Goal: Task Accomplishment & Management: Manage account settings

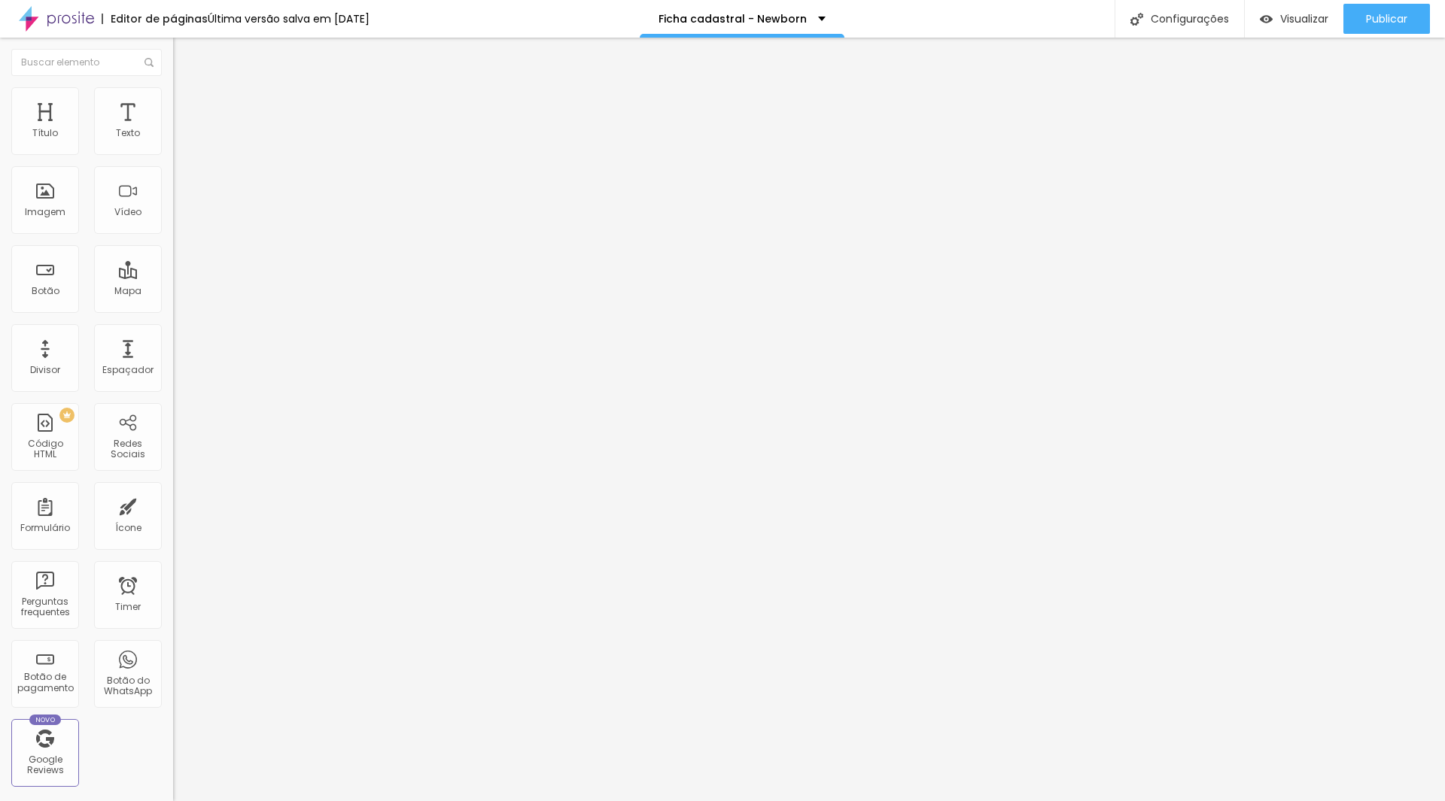
click at [173, 140] on div "Formulário Form" at bounding box center [259, 139] width 173 height 45
click at [173, 152] on img at bounding box center [177, 156] width 9 height 9
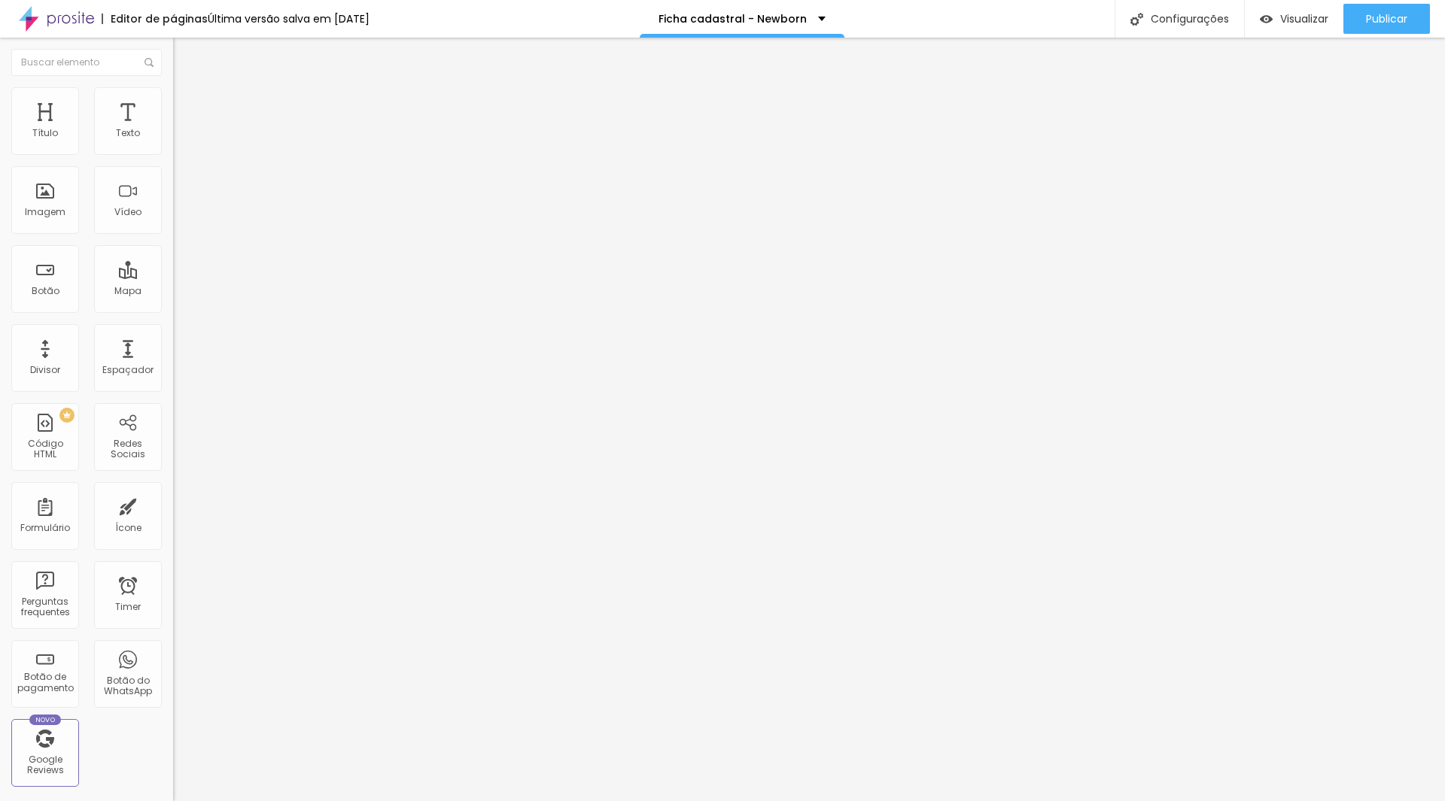
scroll to position [301, 0]
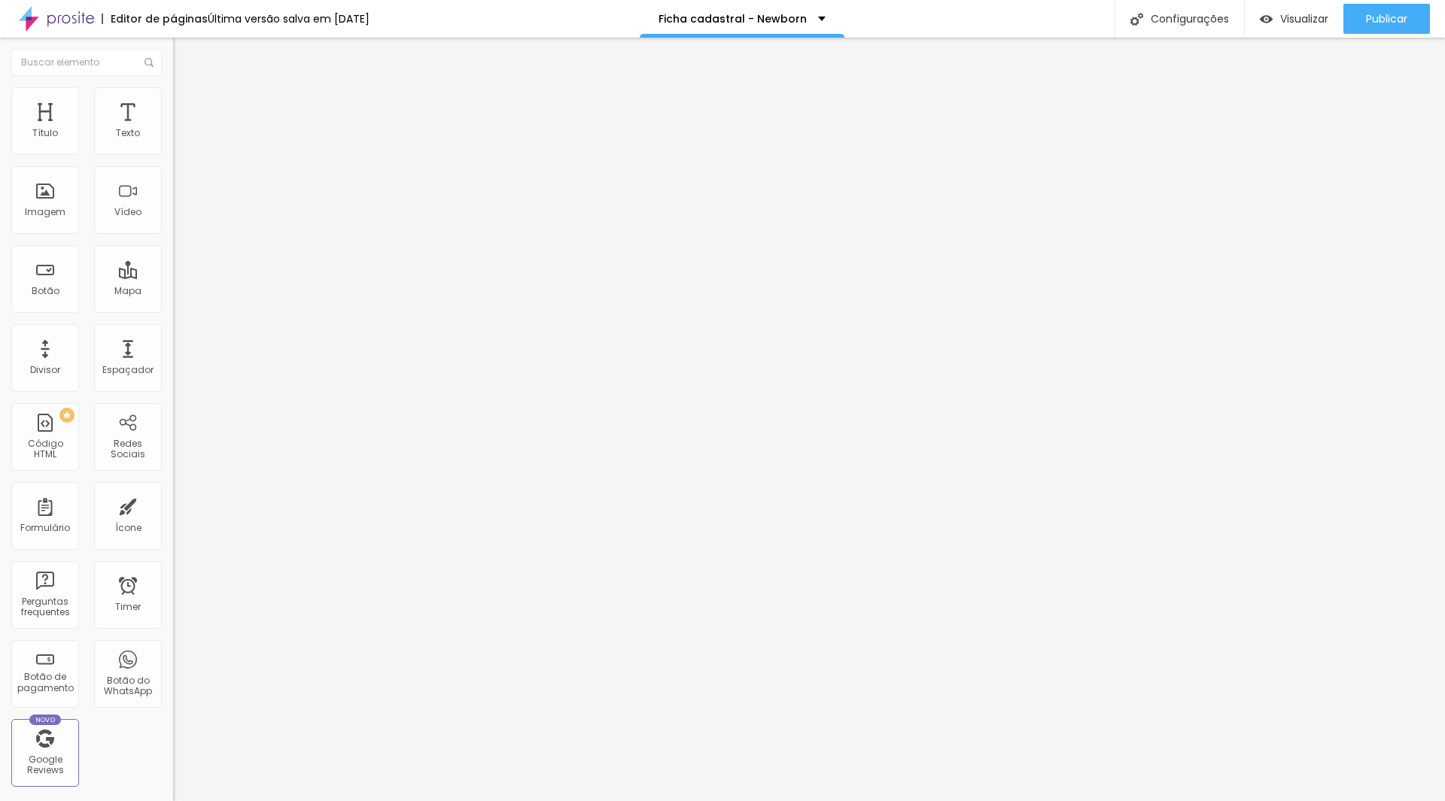
drag, startPoint x: 582, startPoint y: 473, endPoint x: 646, endPoint y: 466, distance: 65.1
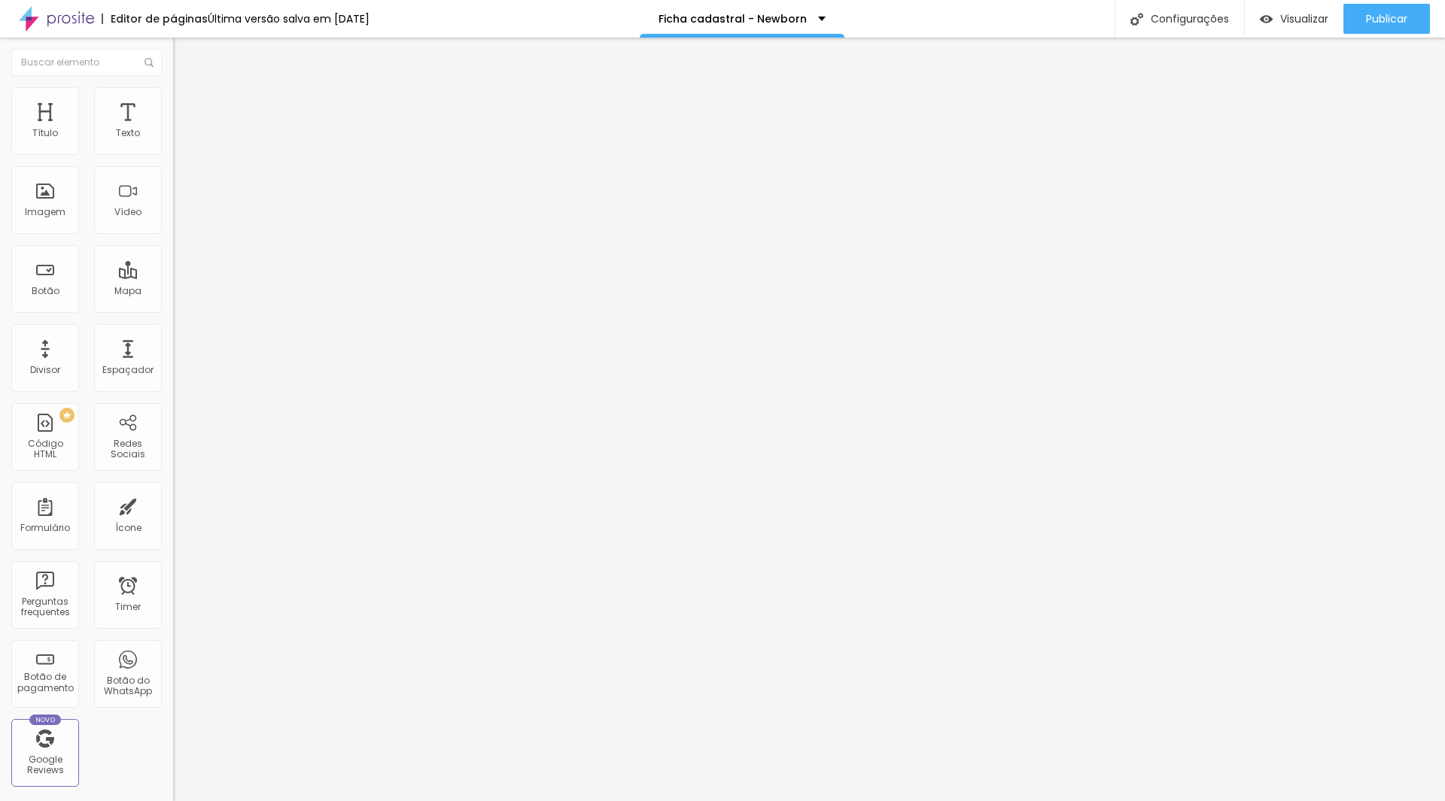
type input "Sinal 30% + 70%"
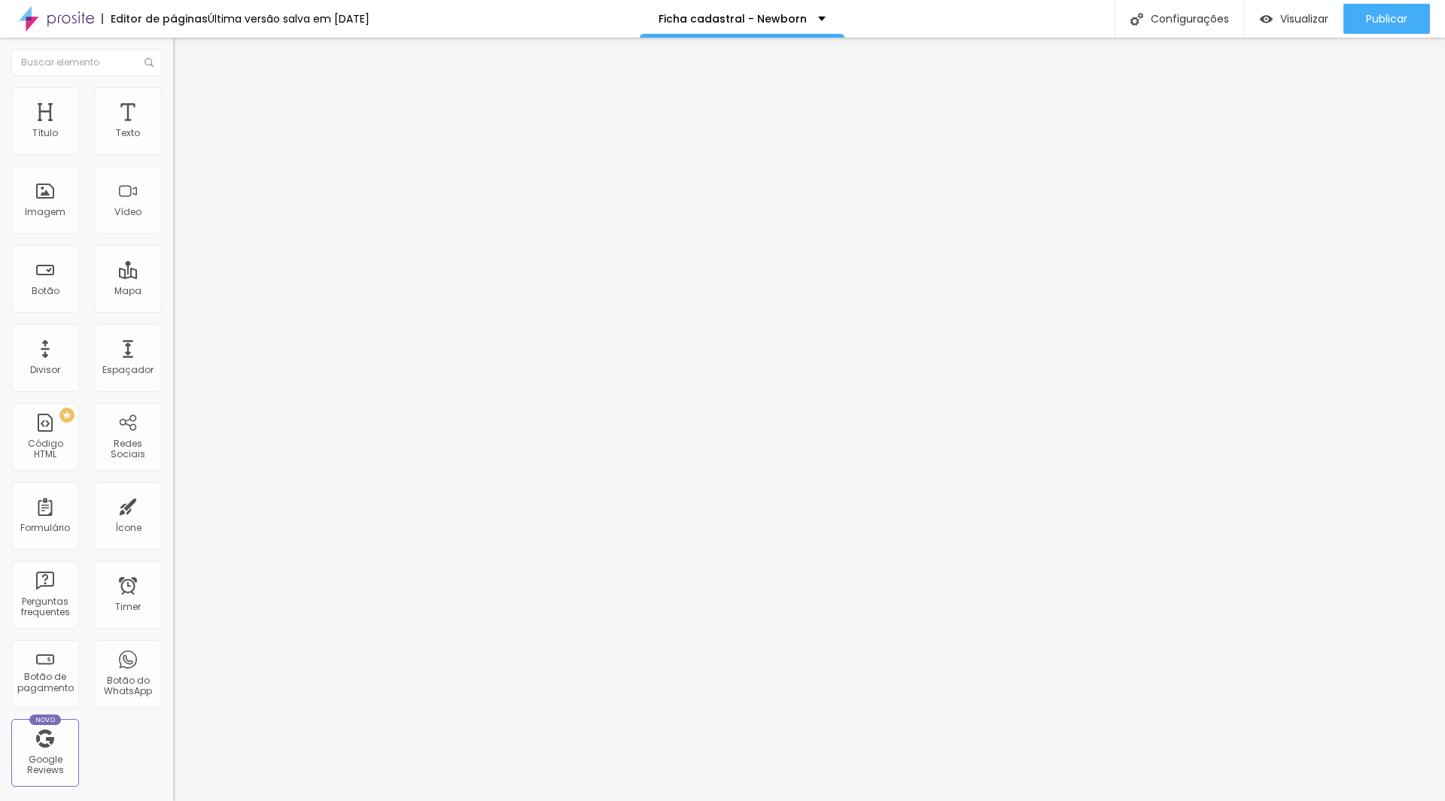
drag, startPoint x: 638, startPoint y: 508, endPoint x: 740, endPoint y: 507, distance: 101.6
type input "100% cartão de crédito via link"
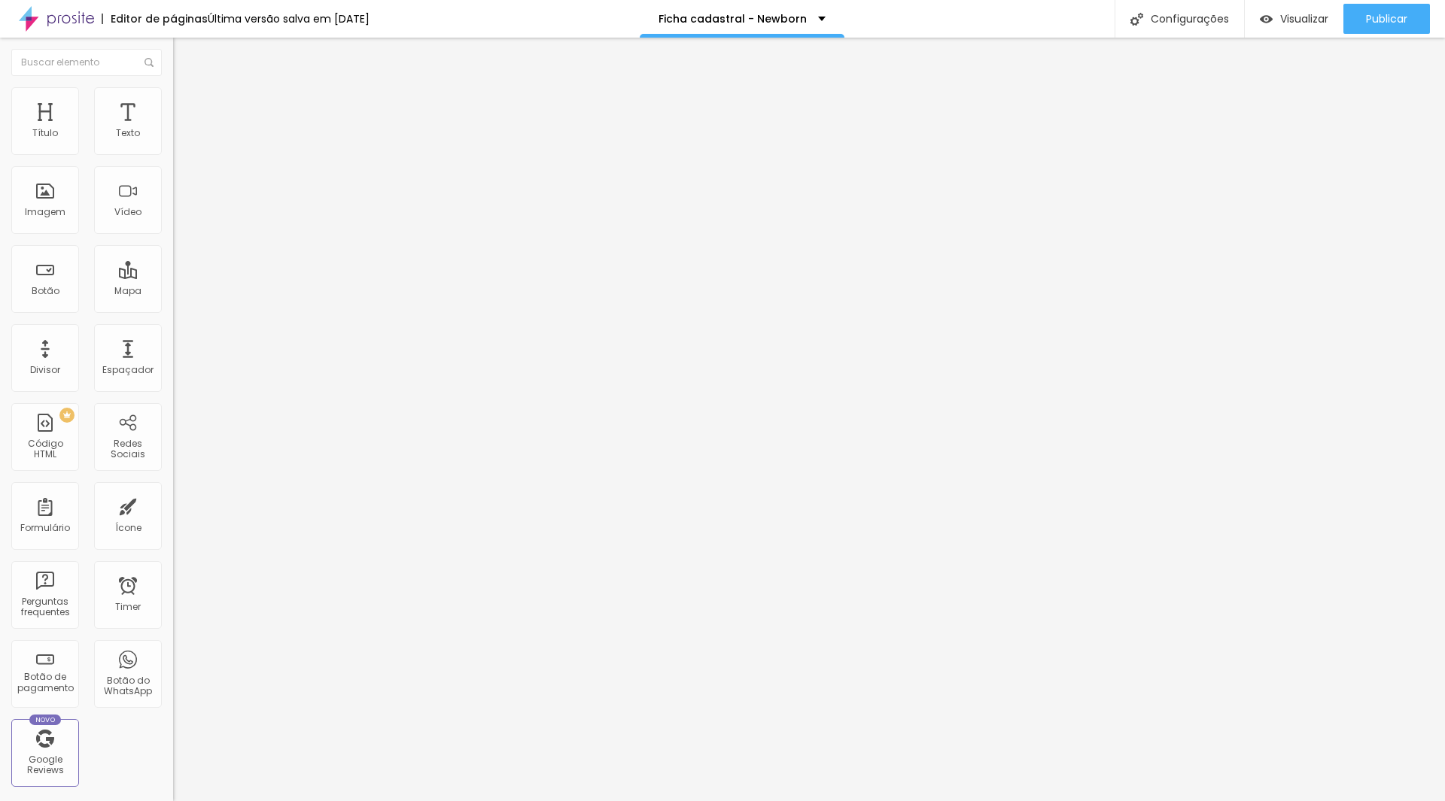
click at [971, 801] on div at bounding box center [722, 817] width 1445 height 14
click at [1300, 17] on span "Visualizar" at bounding box center [1304, 19] width 48 height 12
click at [1367, 20] on span "Publicar" at bounding box center [1386, 19] width 41 height 12
